Goal: Information Seeking & Learning: Learn about a topic

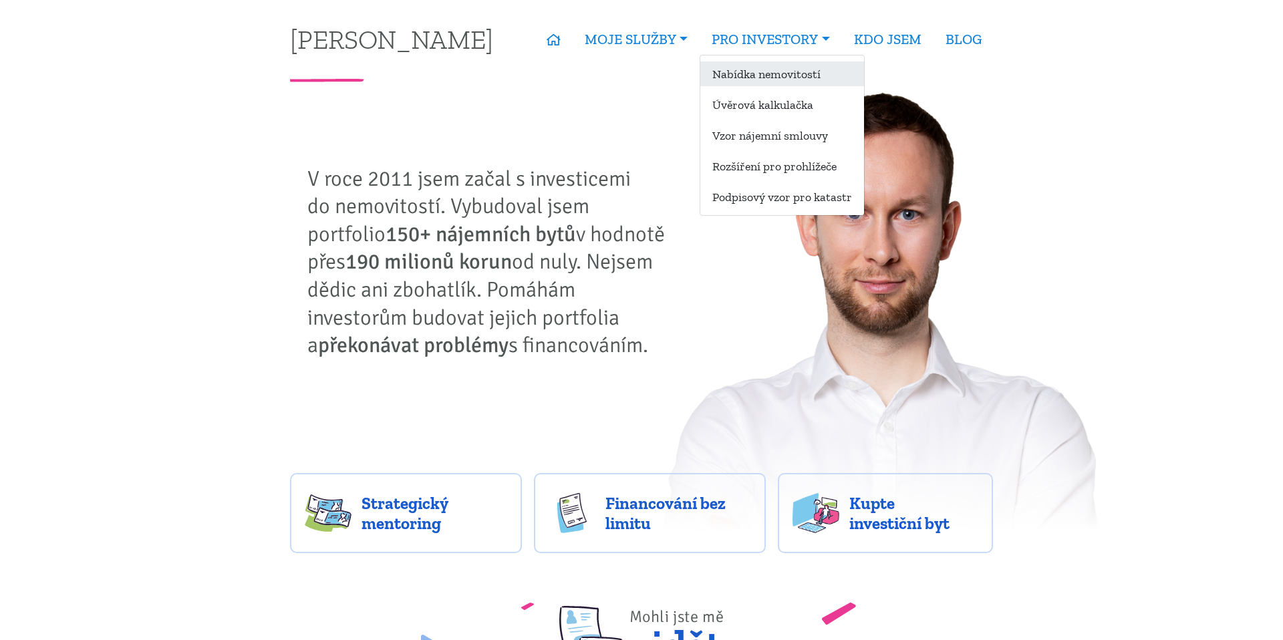
click at [764, 73] on link "Nabídka nemovitostí" at bounding box center [782, 73] width 164 height 25
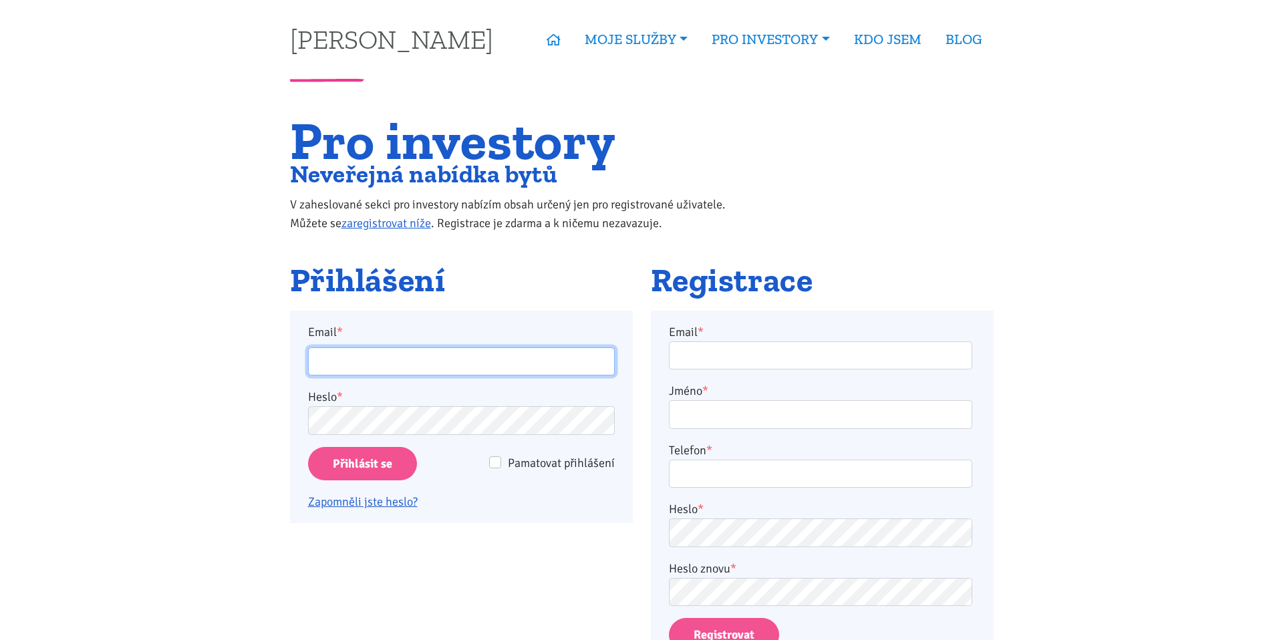
click at [531, 359] on input "Email *" at bounding box center [461, 362] width 307 height 29
type input "ladislav@grey.biz"
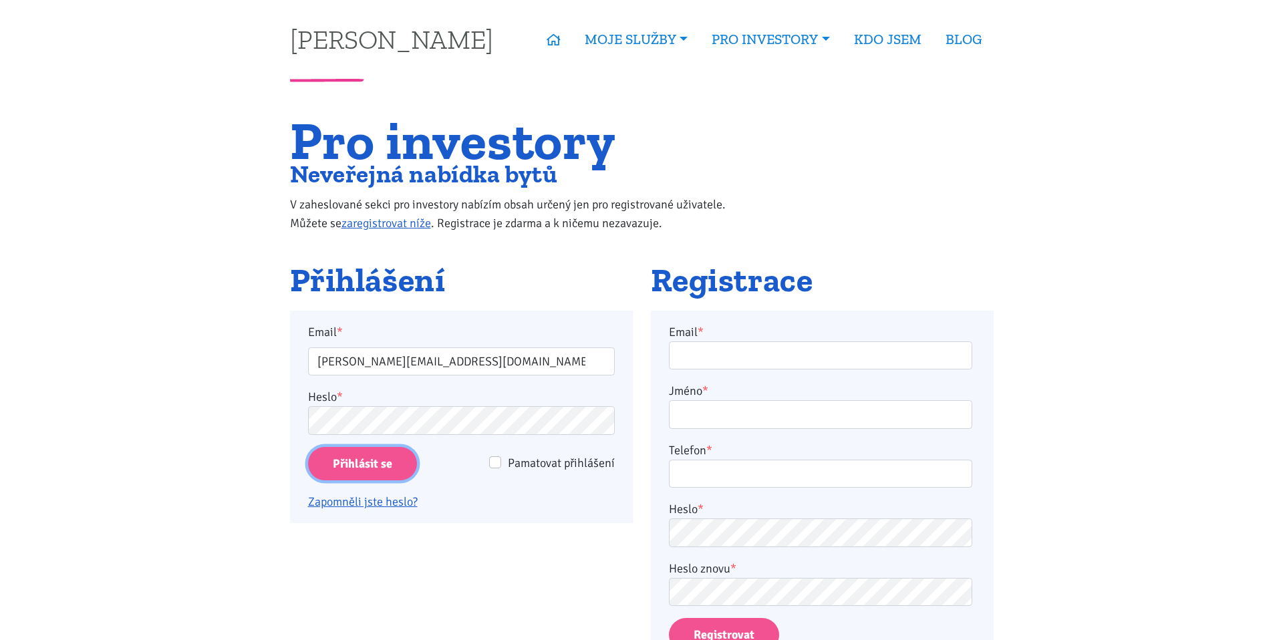
click at [372, 466] on input "Přihlásit se" at bounding box center [362, 464] width 109 height 34
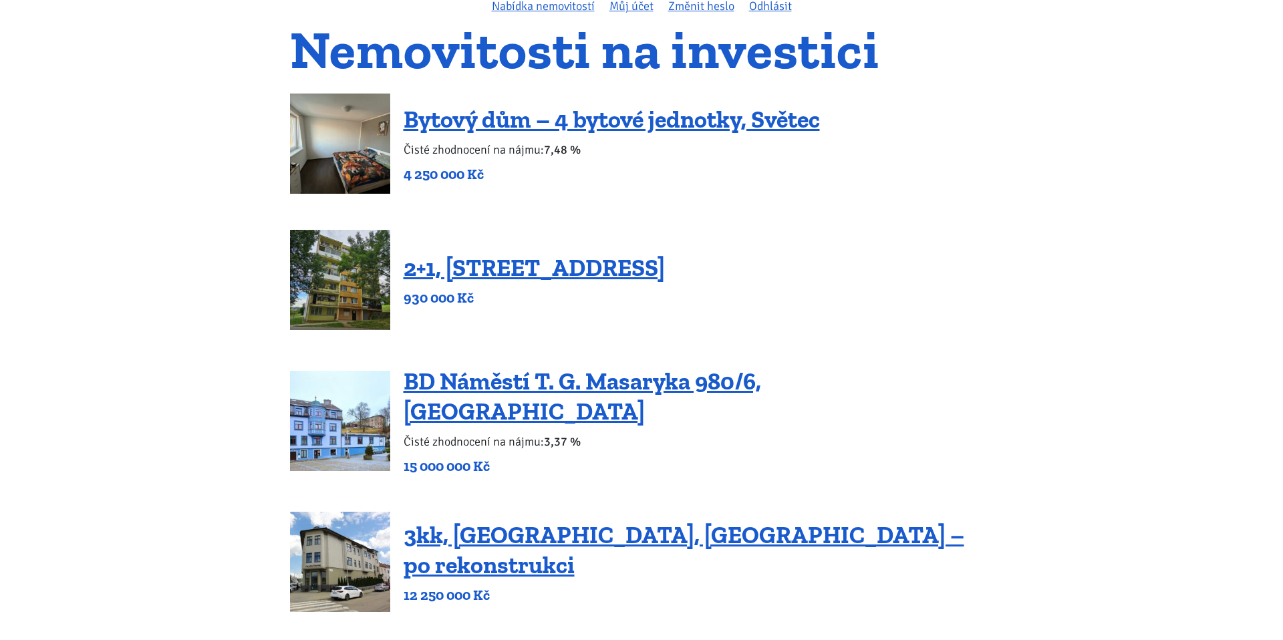
scroll to position [56, 0]
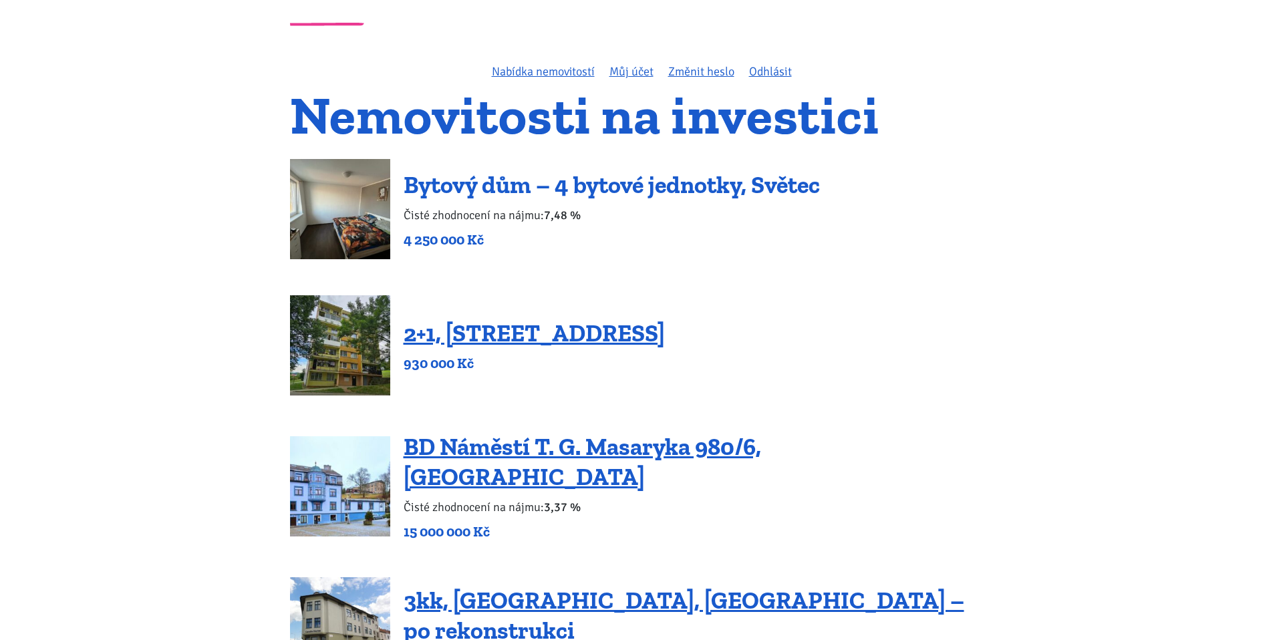
click at [495, 176] on link "Bytový dům – 4 bytové jednotky, Světec" at bounding box center [612, 184] width 416 height 29
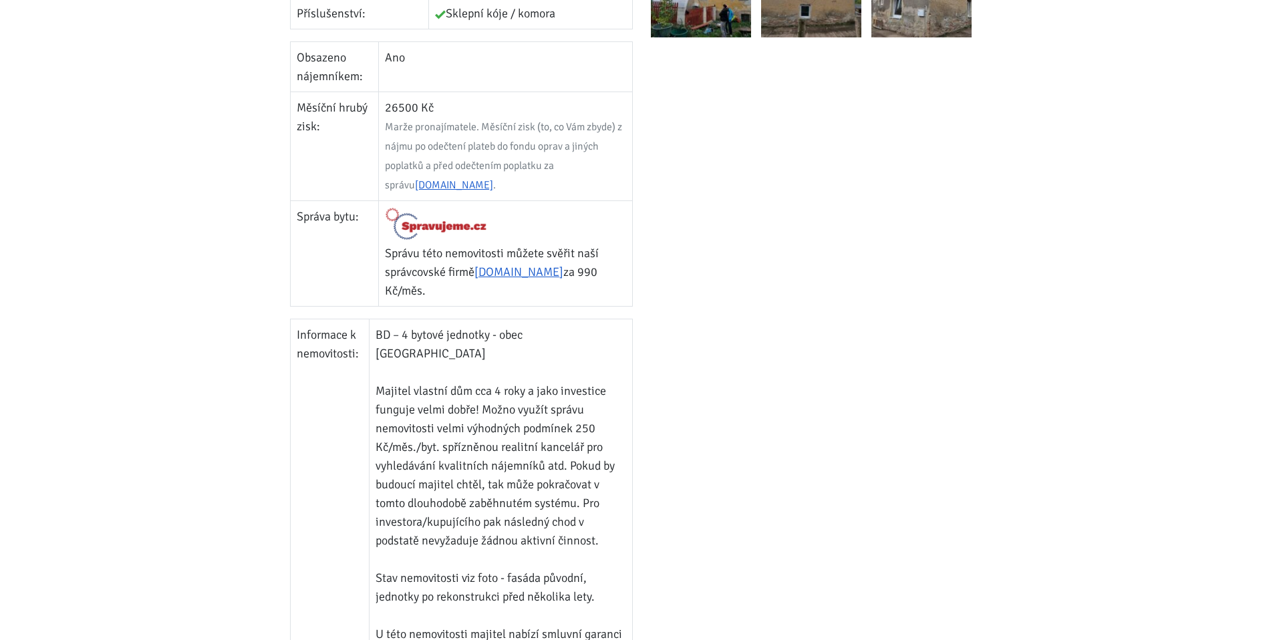
scroll to position [731, 0]
